Goal: Information Seeking & Learning: Learn about a topic

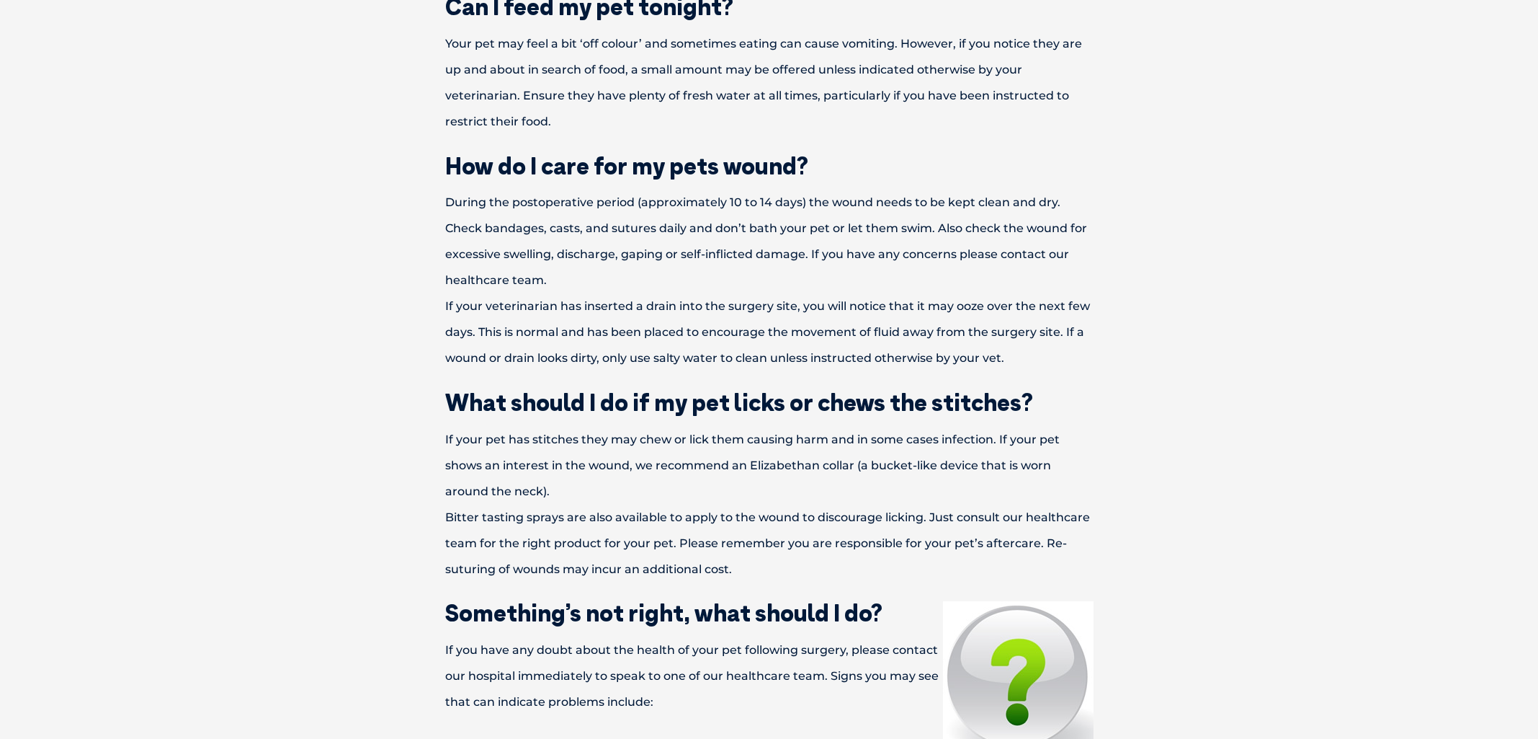
scroll to position [1210, 0]
click at [552, 202] on p "During the postoperative period (approximately 10 to 14 days) the wound needs t…" at bounding box center [769, 279] width 749 height 182
click at [724, 200] on p "During the postoperative period (approximately 10 to 14 days) the wound needs t…" at bounding box center [769, 279] width 749 height 182
click at [869, 326] on p "During the postoperative period (approximately 10 to 14 days) the wound needs t…" at bounding box center [769, 279] width 749 height 182
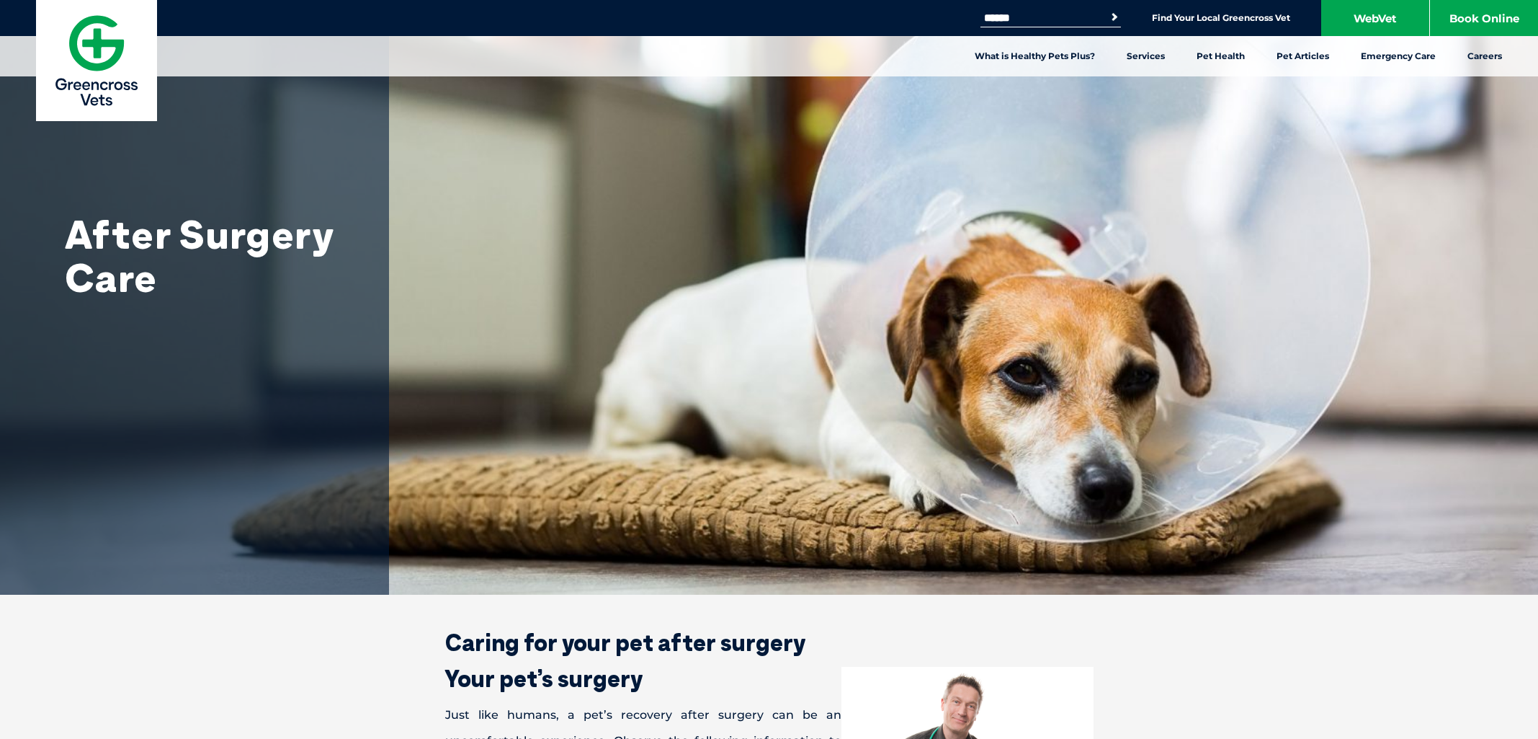
scroll to position [0, 0]
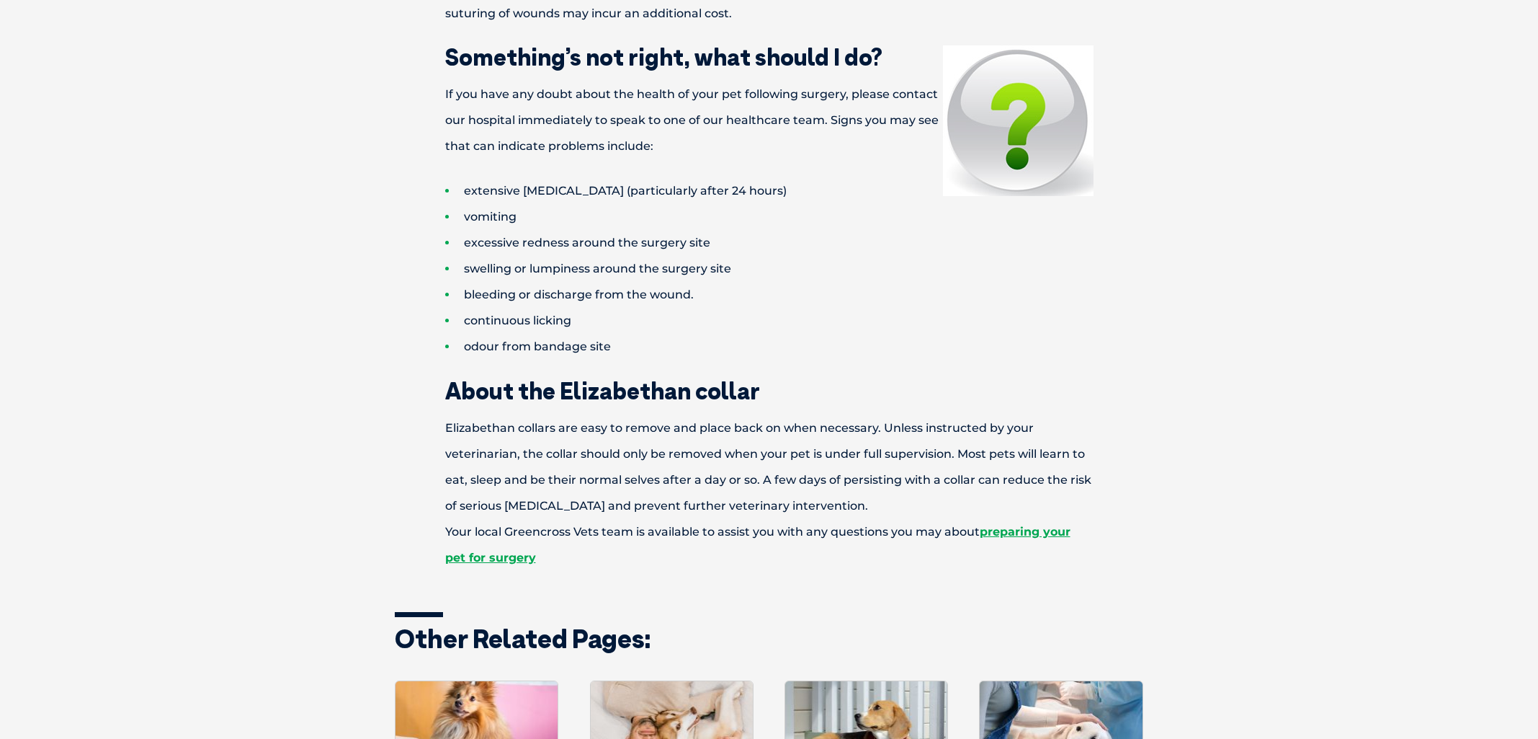
scroll to position [1770, 0]
